Goal: Task Accomplishment & Management: Use online tool/utility

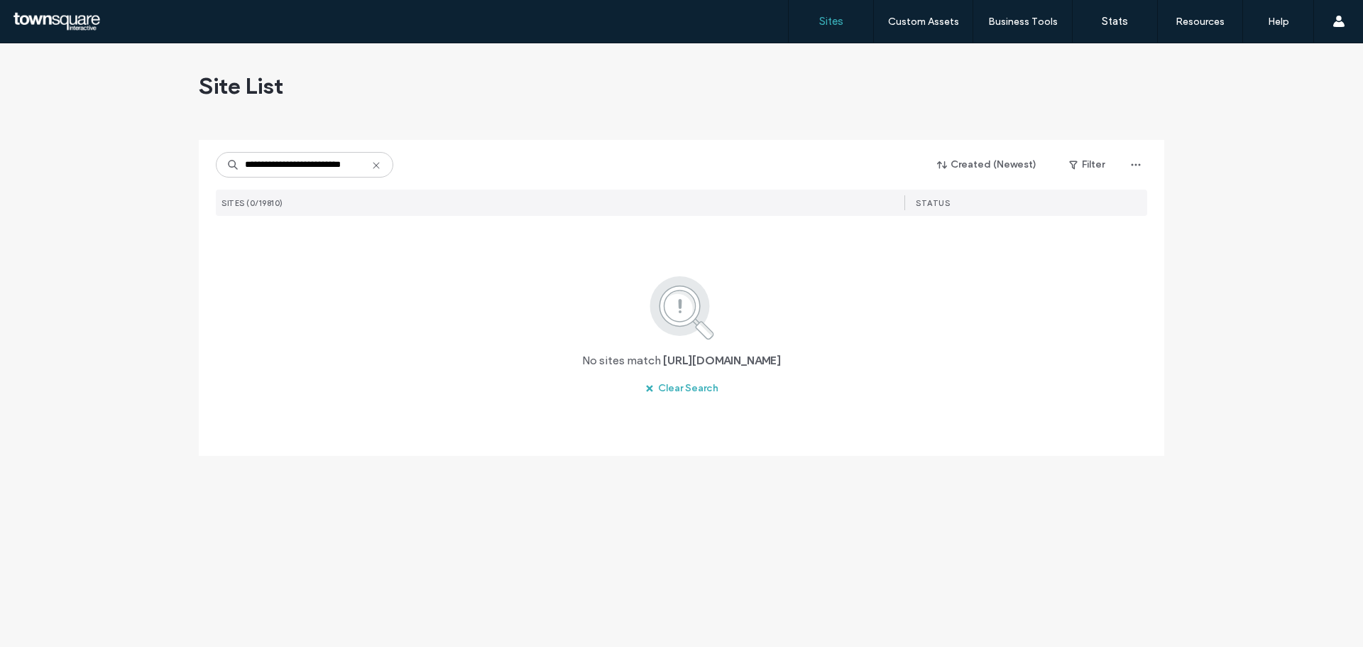
type input "**********"
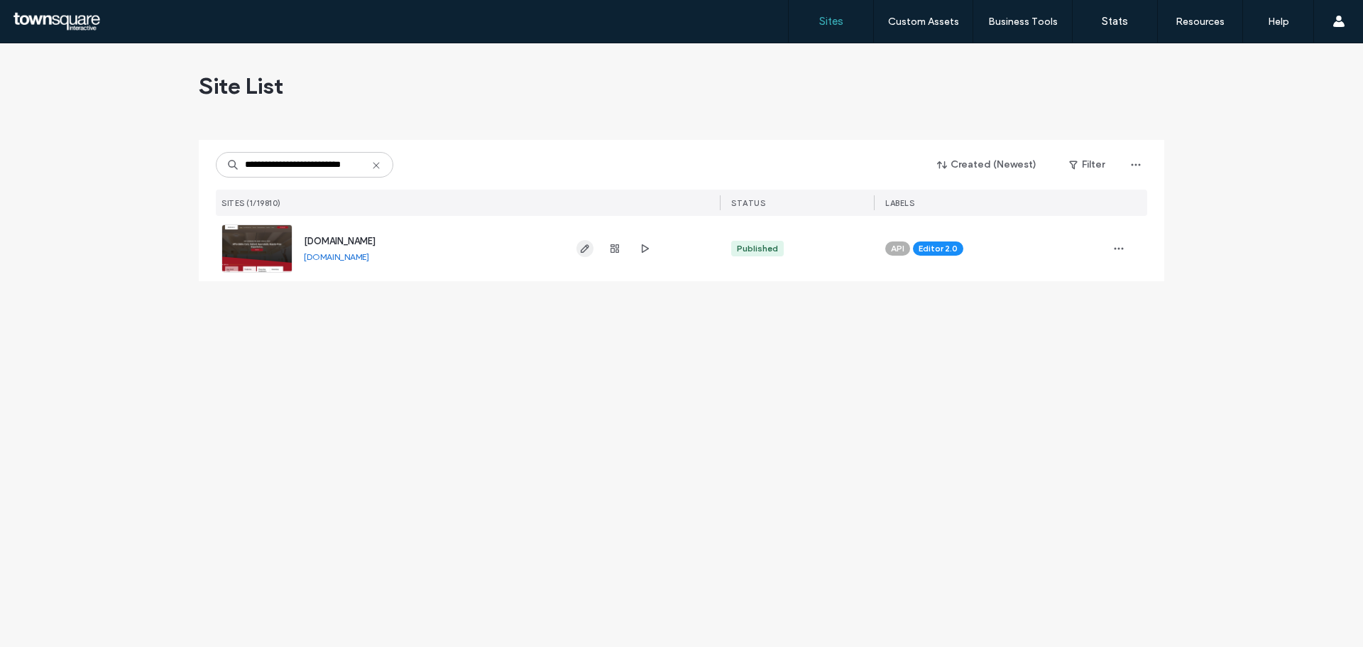
click at [583, 251] on icon "button" at bounding box center [584, 248] width 11 height 11
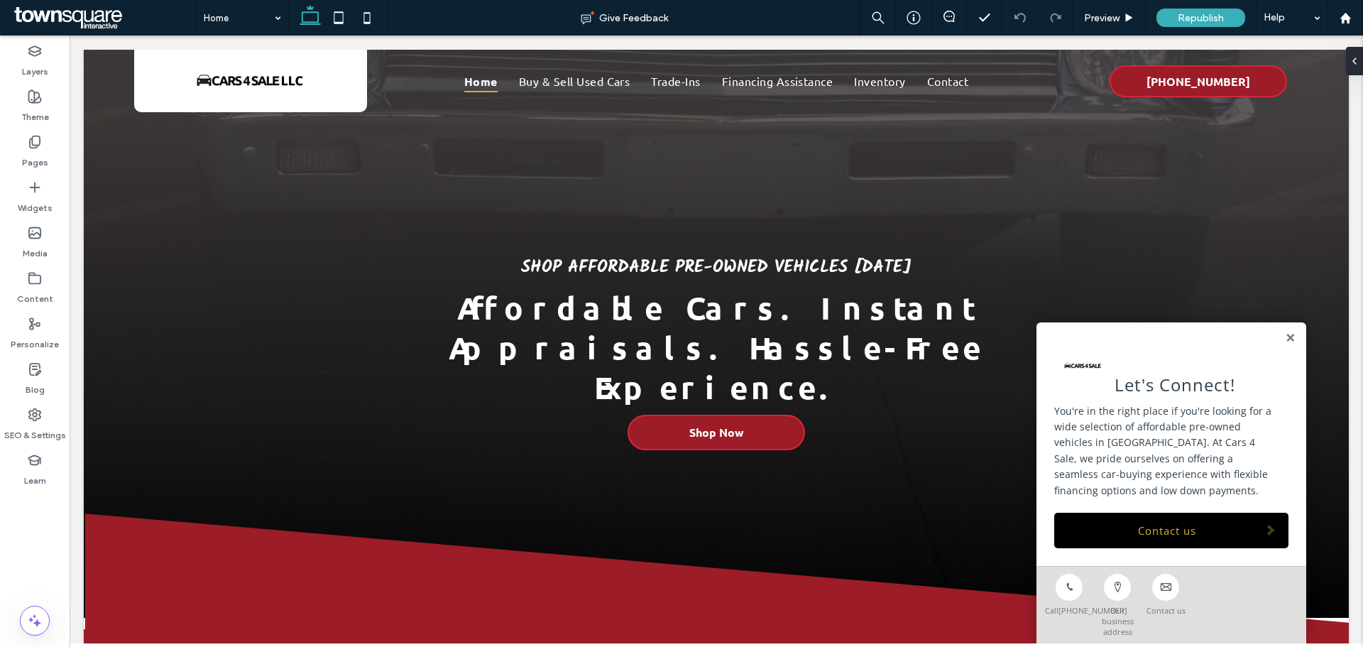
click at [1287, 339] on div "Let's Connect! You're in the right place if you're looking for a wide selection…" at bounding box center [1172, 444] width 270 height 244
click at [1285, 337] on link at bounding box center [1290, 338] width 11 height 12
